Goal: Transaction & Acquisition: Download file/media

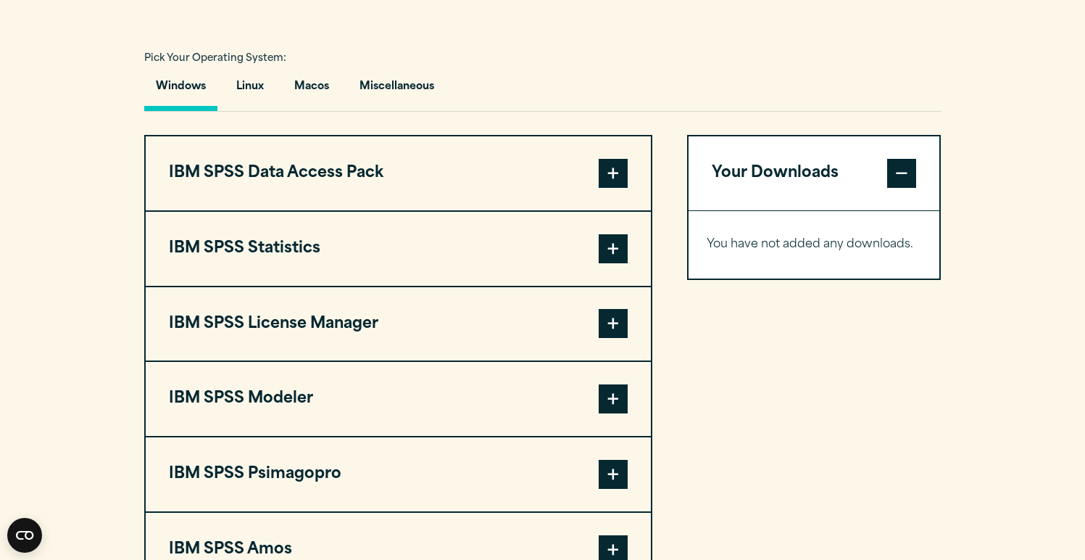
scroll to position [1052, 0]
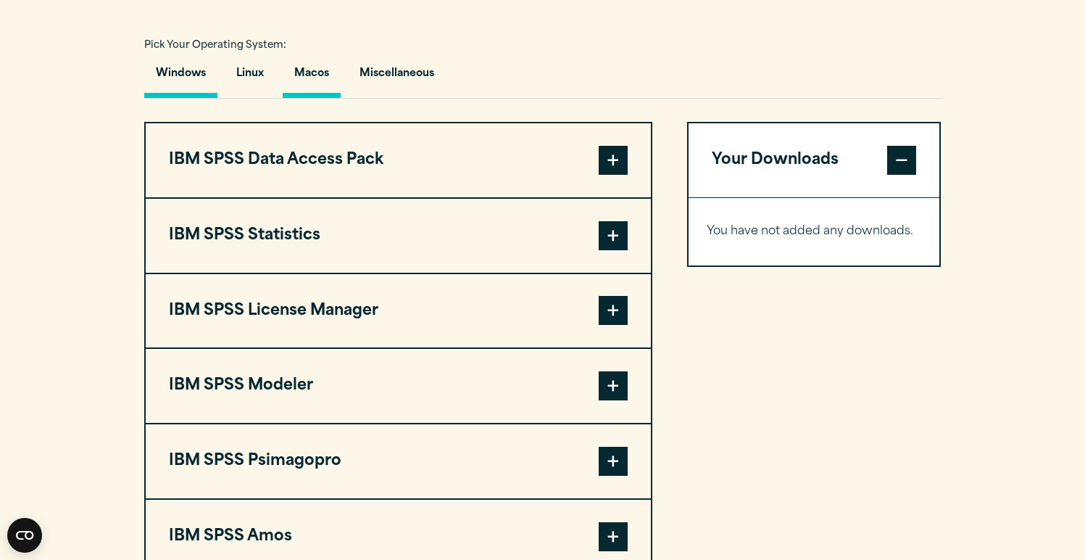
click at [303, 83] on button "Macos" at bounding box center [312, 77] width 58 height 41
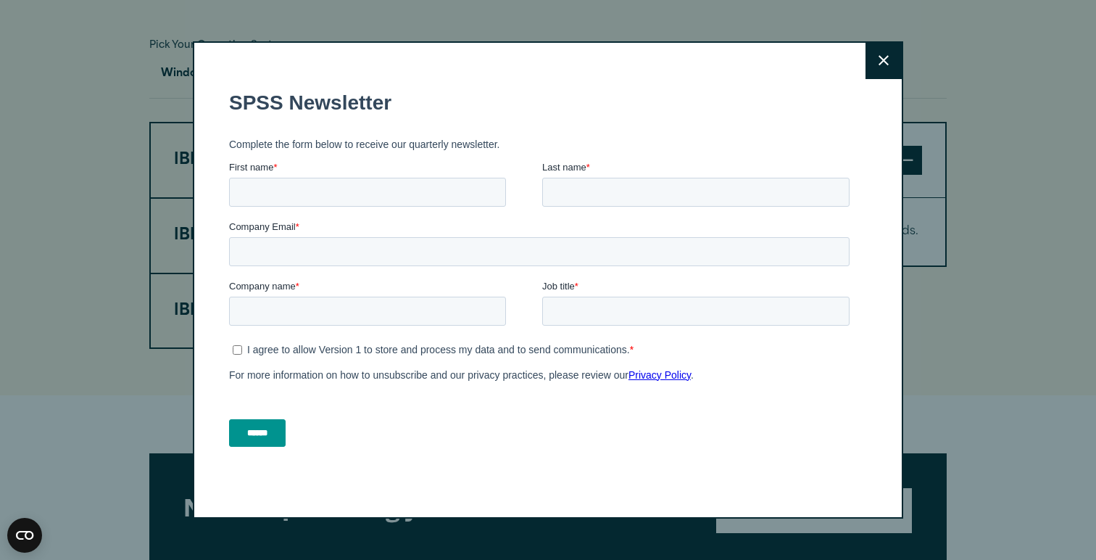
click at [879, 60] on icon at bounding box center [884, 60] width 10 height 11
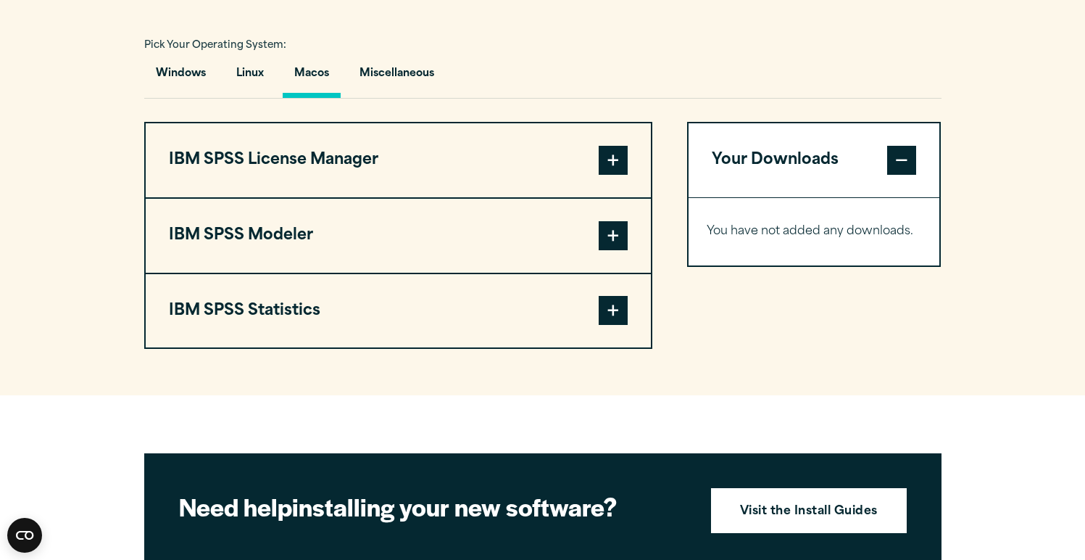
click at [628, 309] on button "IBM SPSS Statistics" at bounding box center [398, 311] width 505 height 74
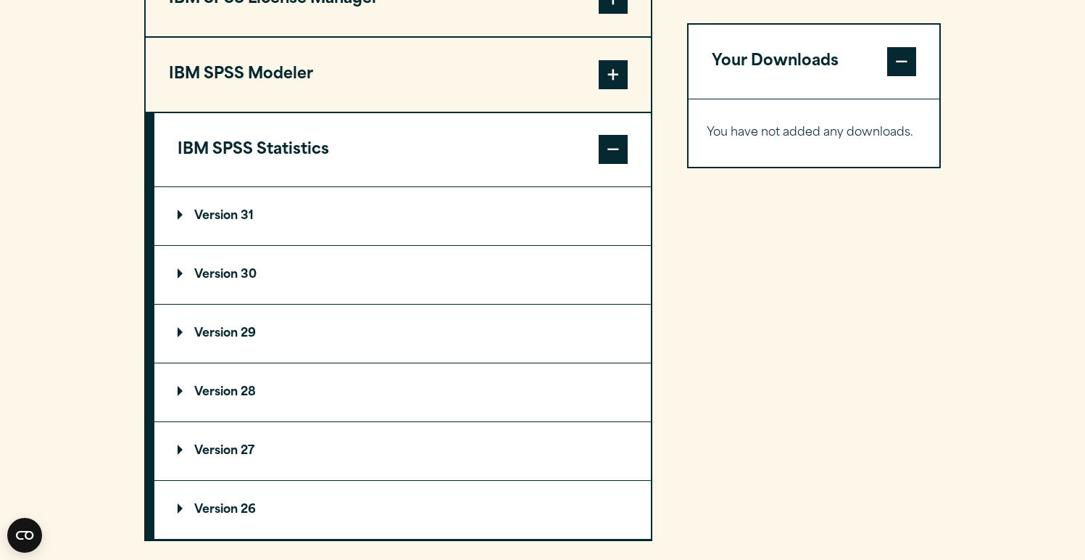
scroll to position [1246, 0]
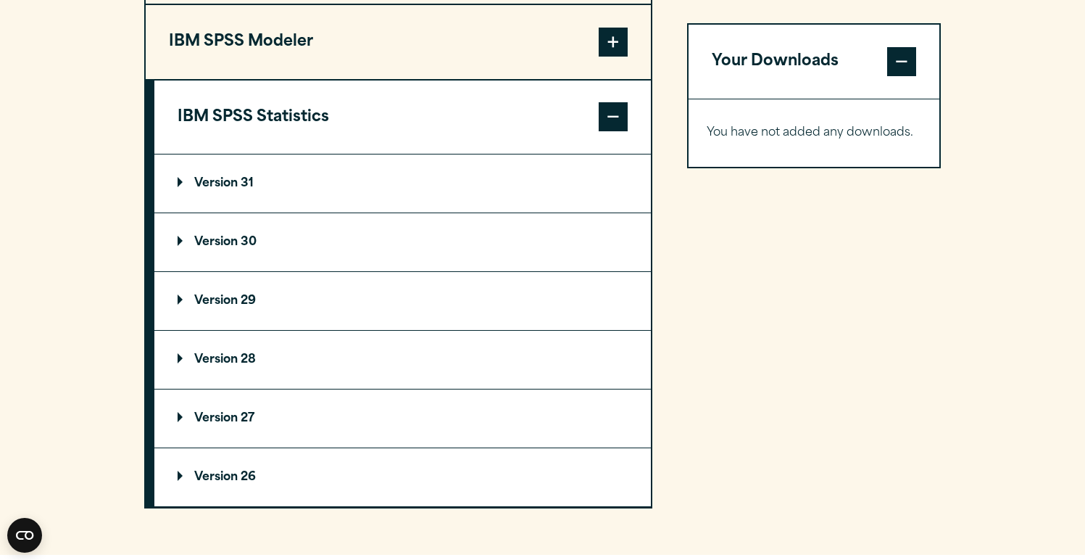
click at [303, 250] on summary "Version 30" at bounding box center [402, 242] width 497 height 58
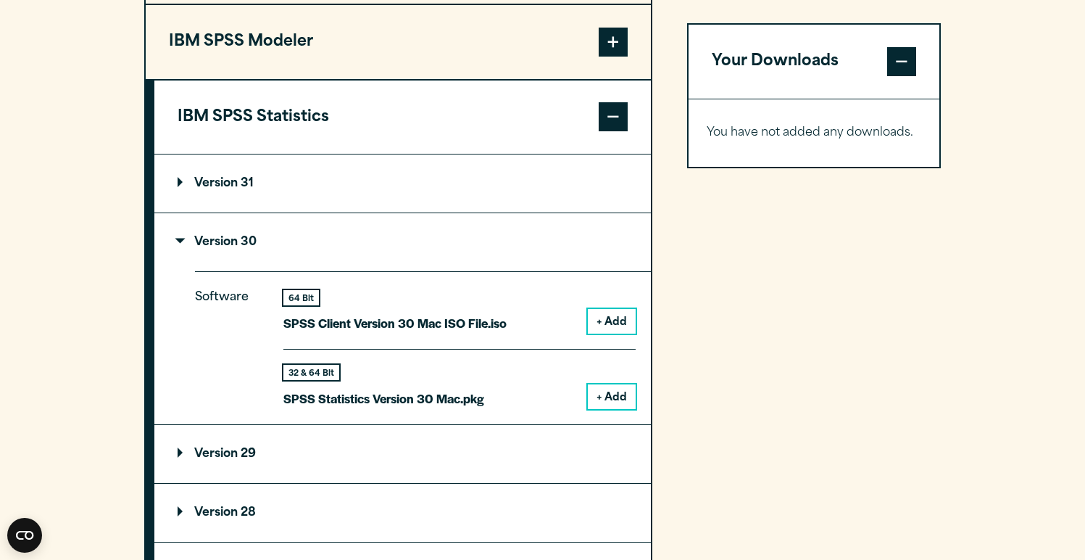
click at [611, 389] on button "+ Add" at bounding box center [612, 396] width 48 height 25
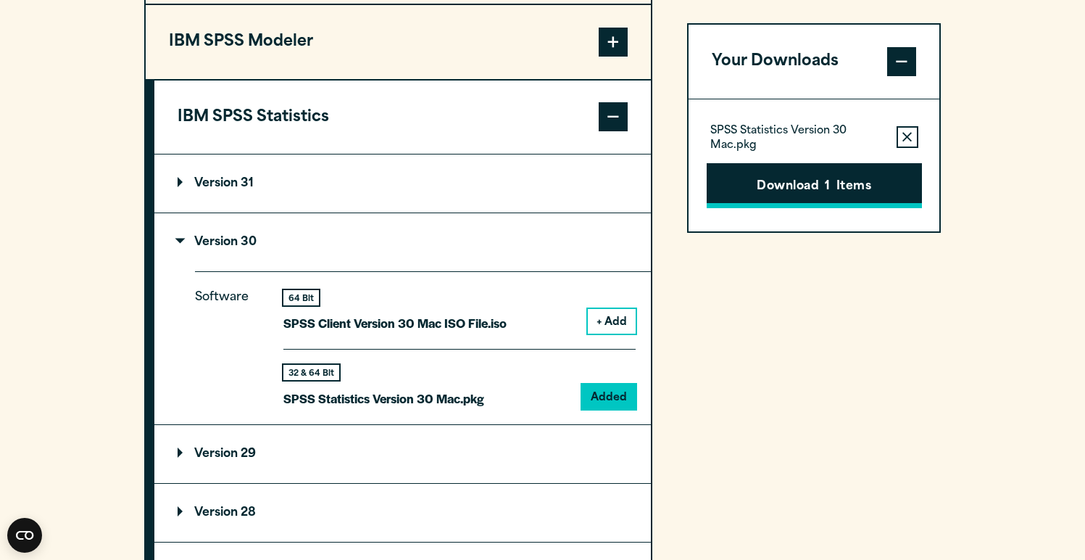
click at [860, 186] on button "Download 1 Items" at bounding box center [814, 185] width 215 height 45
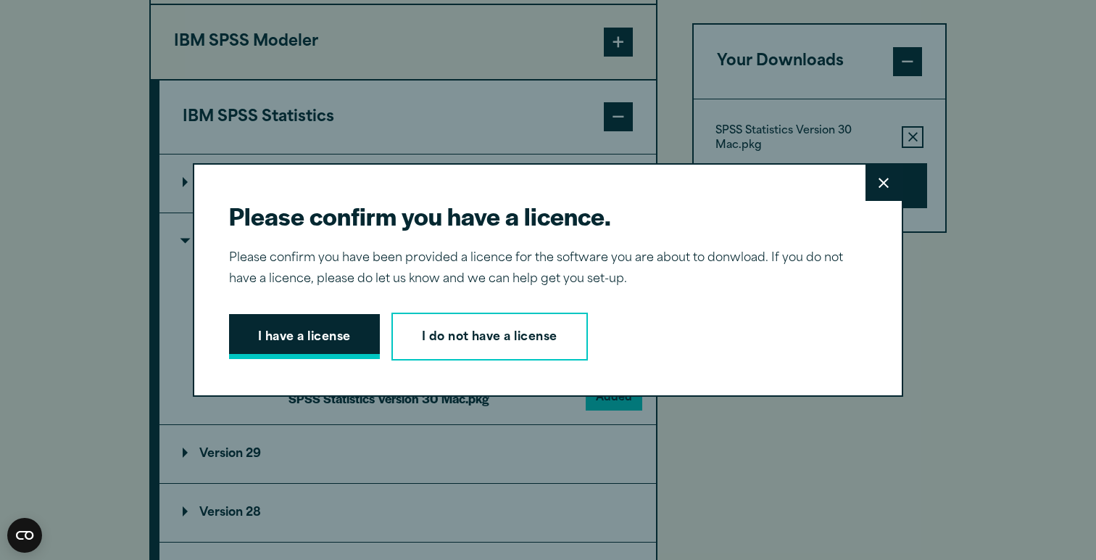
click at [323, 348] on button "I have a license" at bounding box center [304, 336] width 151 height 45
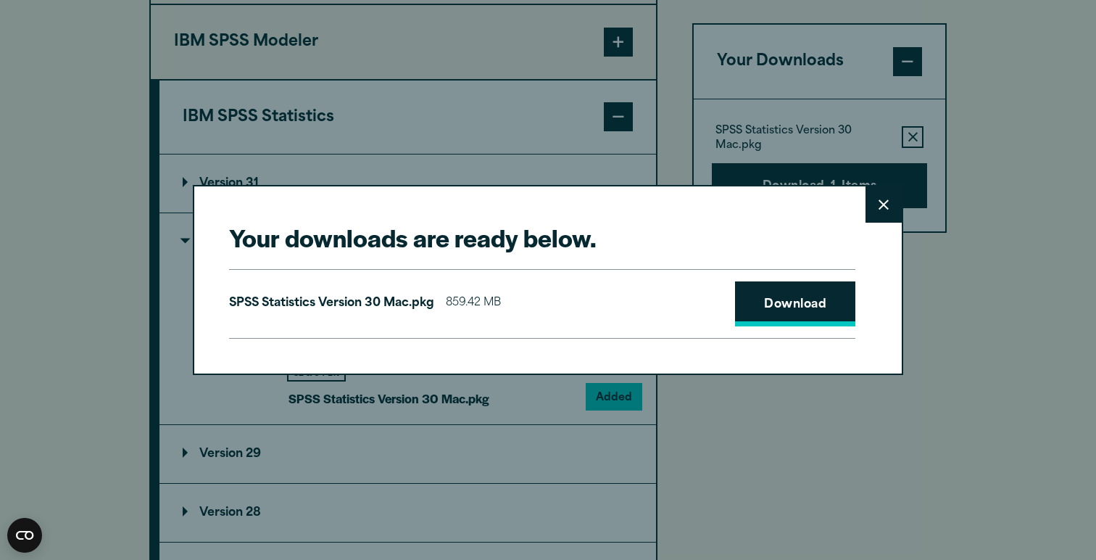
click at [813, 318] on link "Download" at bounding box center [795, 303] width 120 height 45
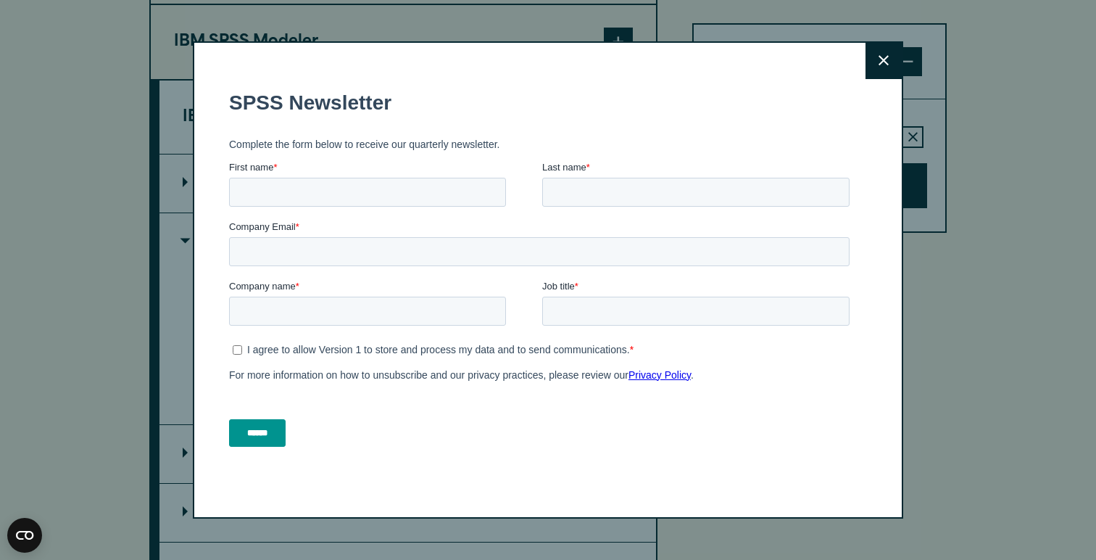
click at [879, 59] on icon at bounding box center [884, 60] width 10 height 11
